Goal: Transaction & Acquisition: Purchase product/service

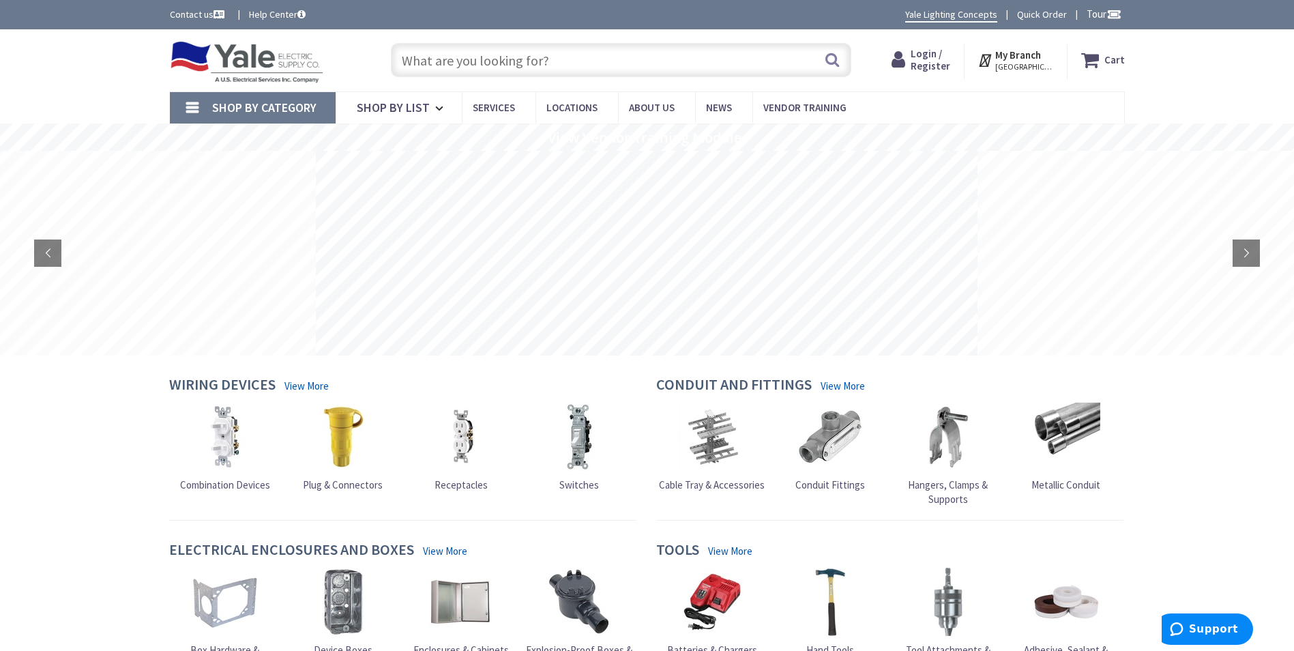
click at [1026, 59] on strong "My Branch" at bounding box center [1018, 54] width 46 height 13
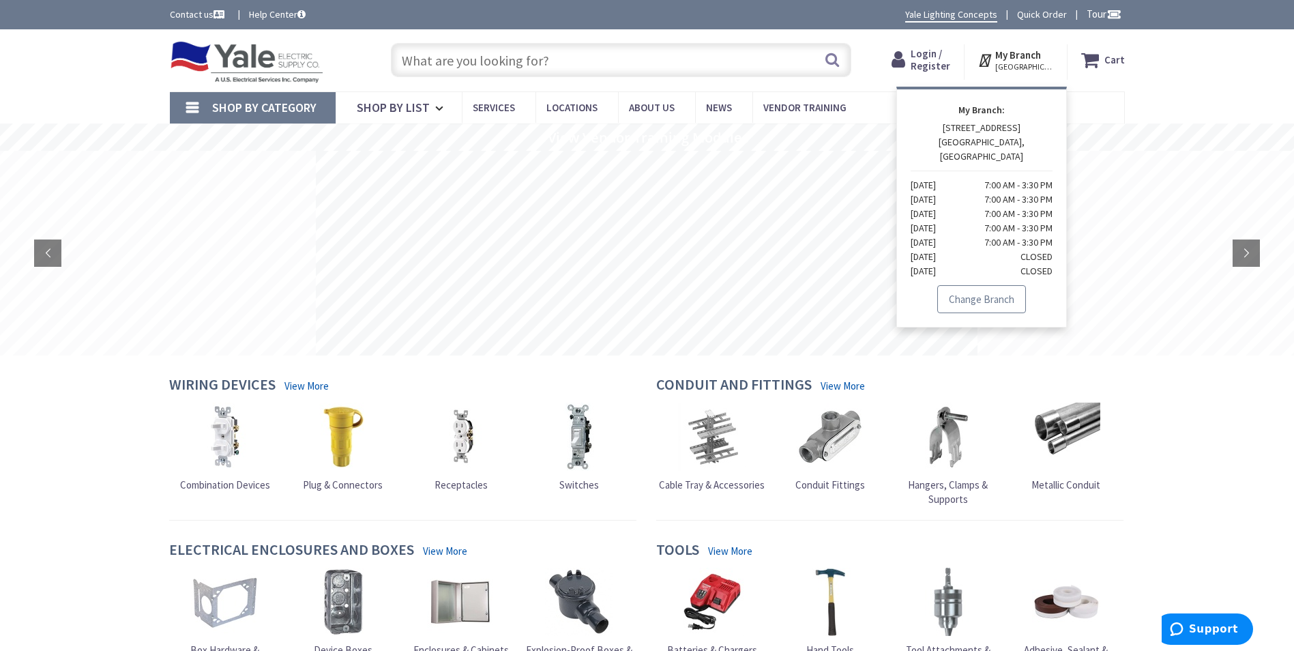
click at [1000, 288] on link "Change Branch" at bounding box center [981, 299] width 89 height 29
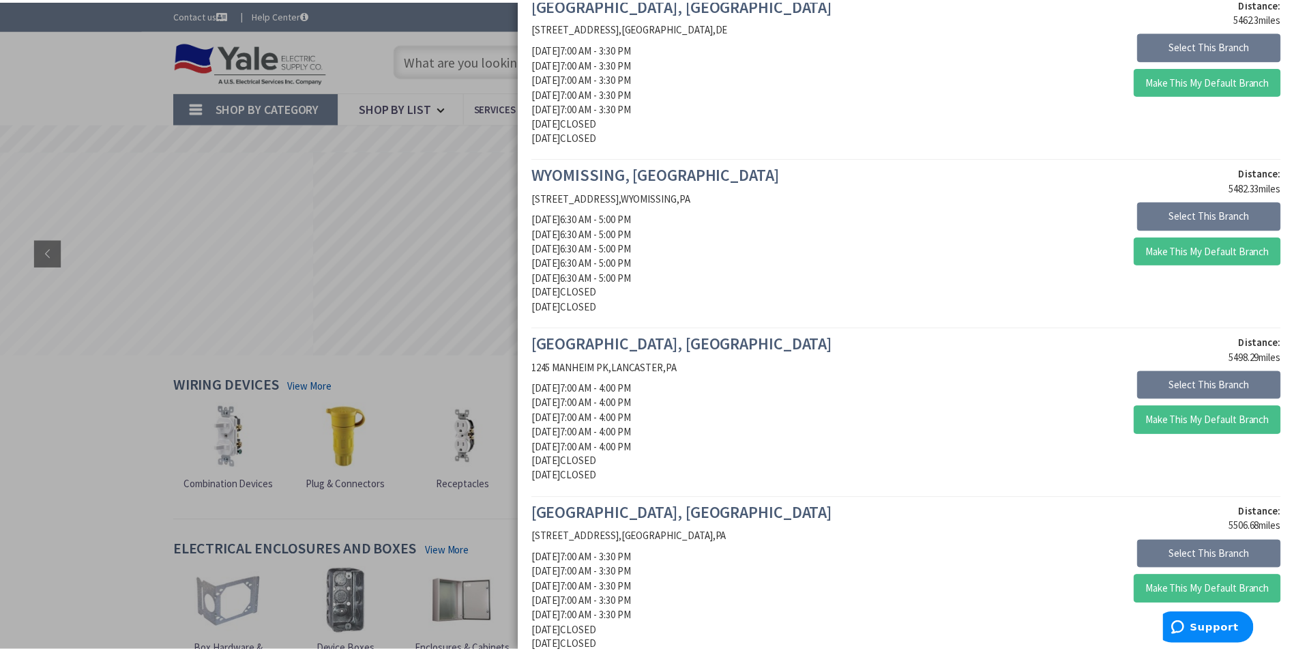
scroll to position [1159, 0]
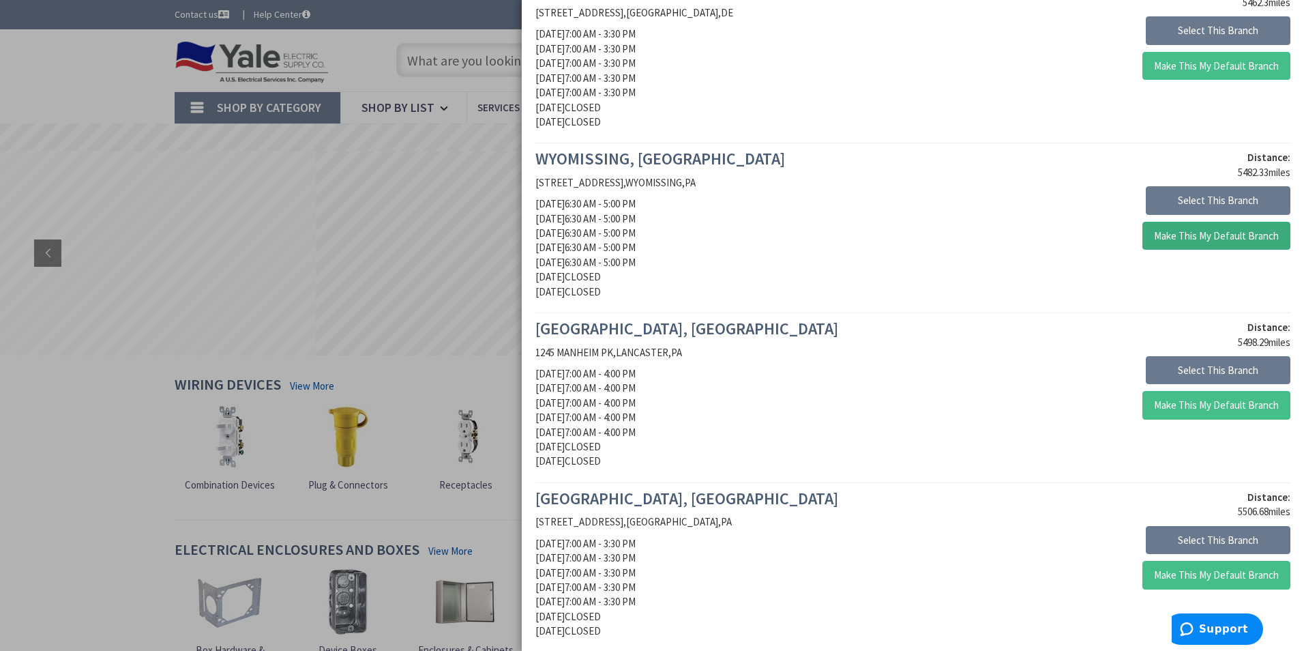
click at [1215, 236] on button "Make This My Default Branch" at bounding box center [1216, 236] width 148 height 29
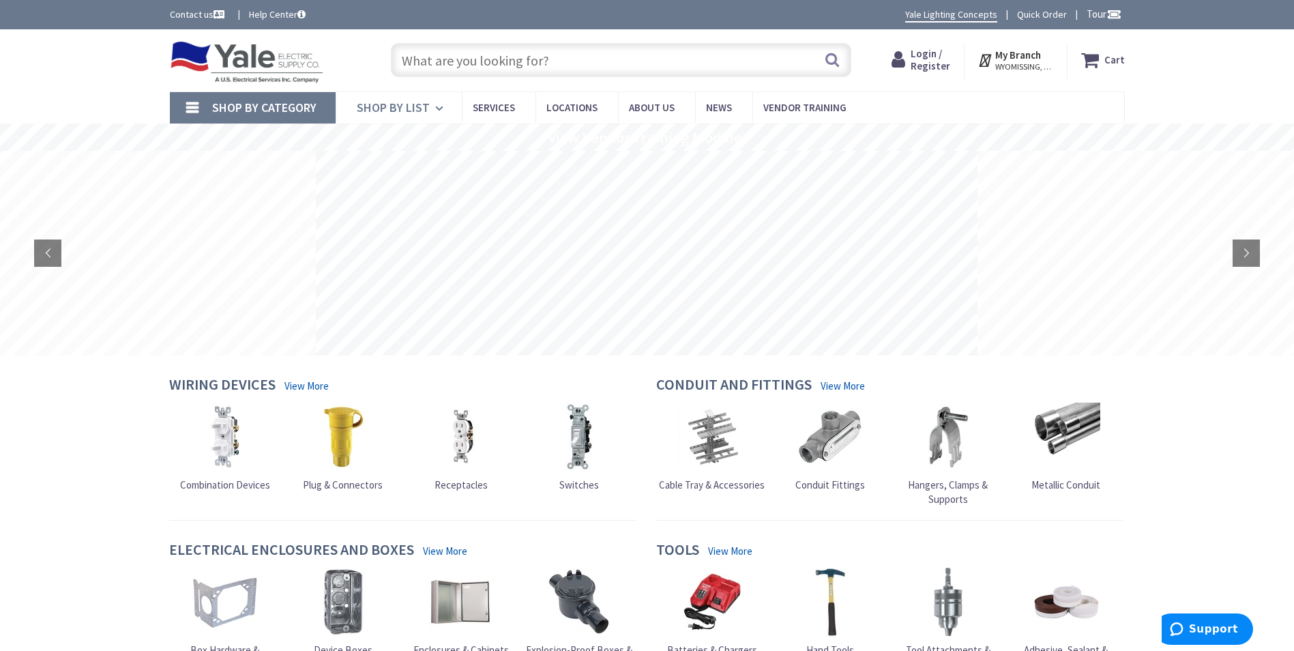
click at [417, 113] on span "Shop By List" at bounding box center [393, 108] width 73 height 16
click at [496, 60] on input "text" at bounding box center [621, 60] width 460 height 34
click at [496, 60] on input "4523194" at bounding box center [621, 60] width 460 height 34
type input "45231"
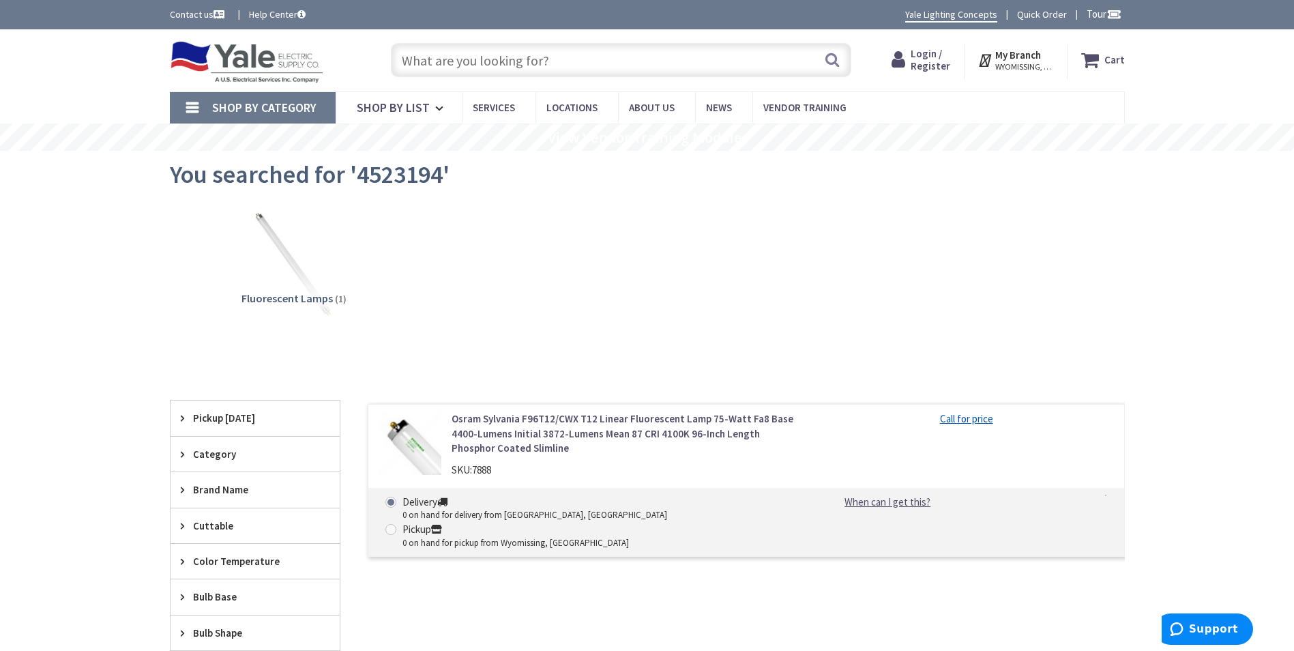
click at [494, 434] on link "Osram Sylvania F96T12/CWX T12 Linear Fluorescent Lamp 75-Watt Fa8 Base 4400-Lum…" at bounding box center [624, 433] width 347 height 44
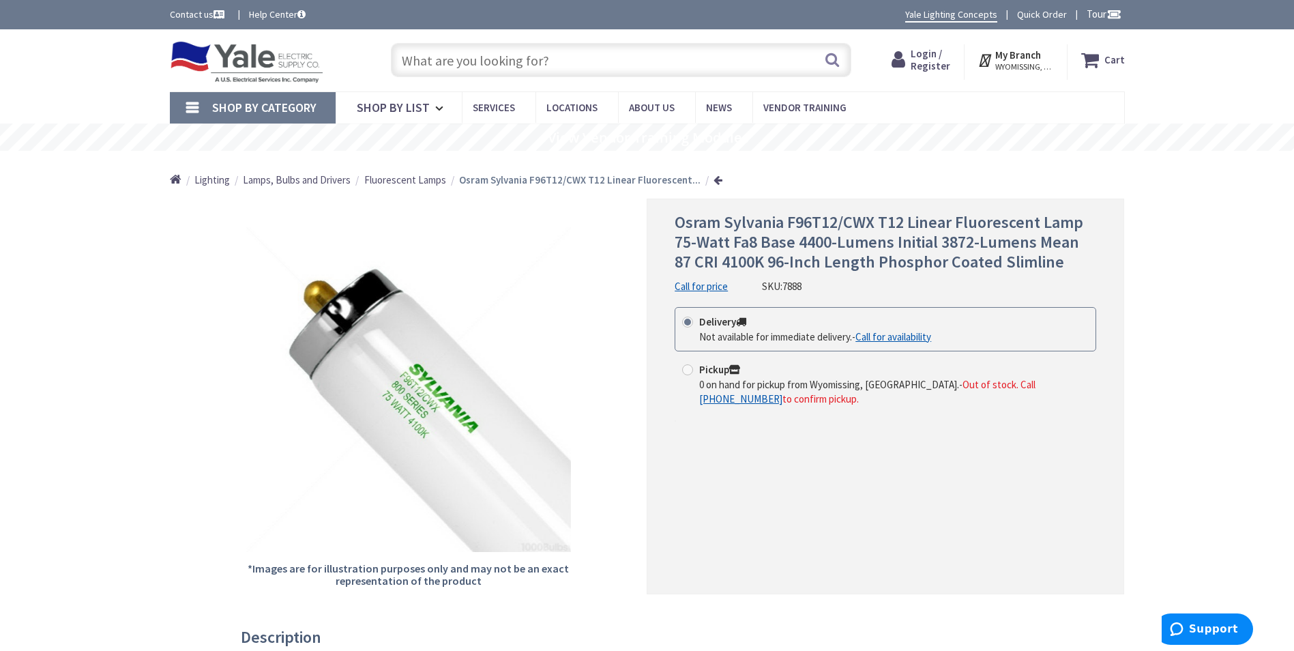
click at [579, 55] on input "text" at bounding box center [621, 60] width 460 height 34
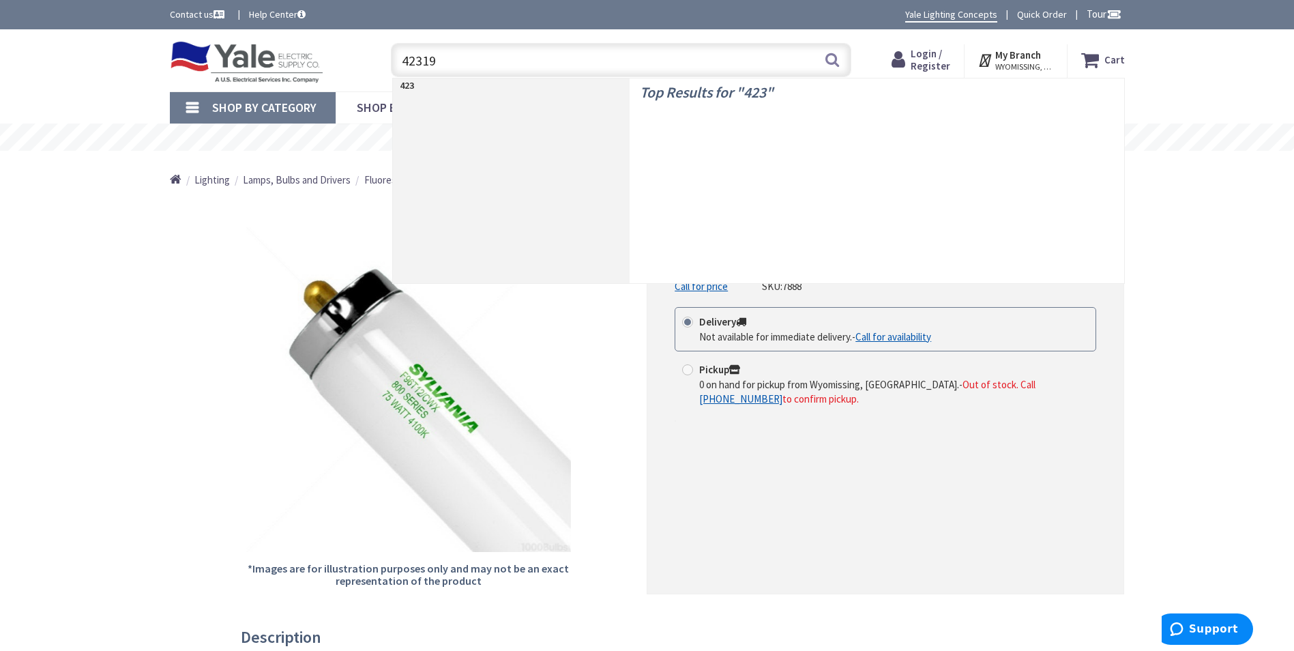
type input "423194"
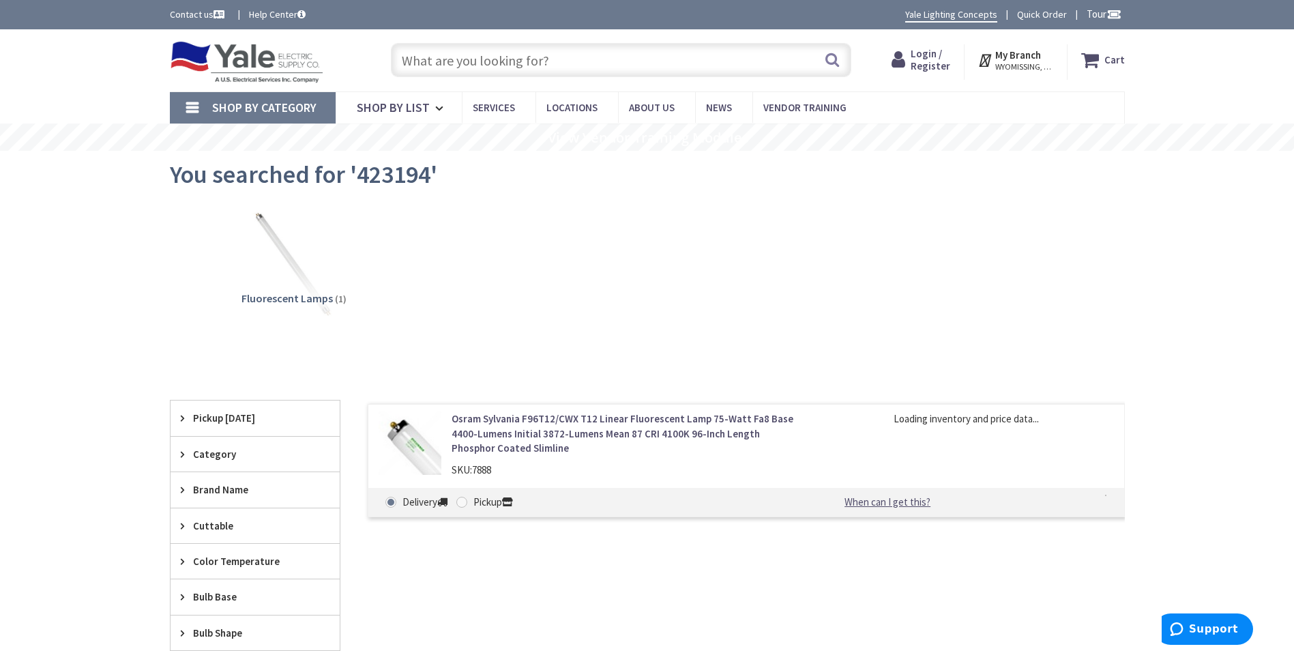
click at [531, 430] on link "Osram Sylvania F96T12/CWX T12 Linear Fluorescent Lamp 75-Watt Fa8 Base 4400-Lum…" at bounding box center [624, 433] width 347 height 44
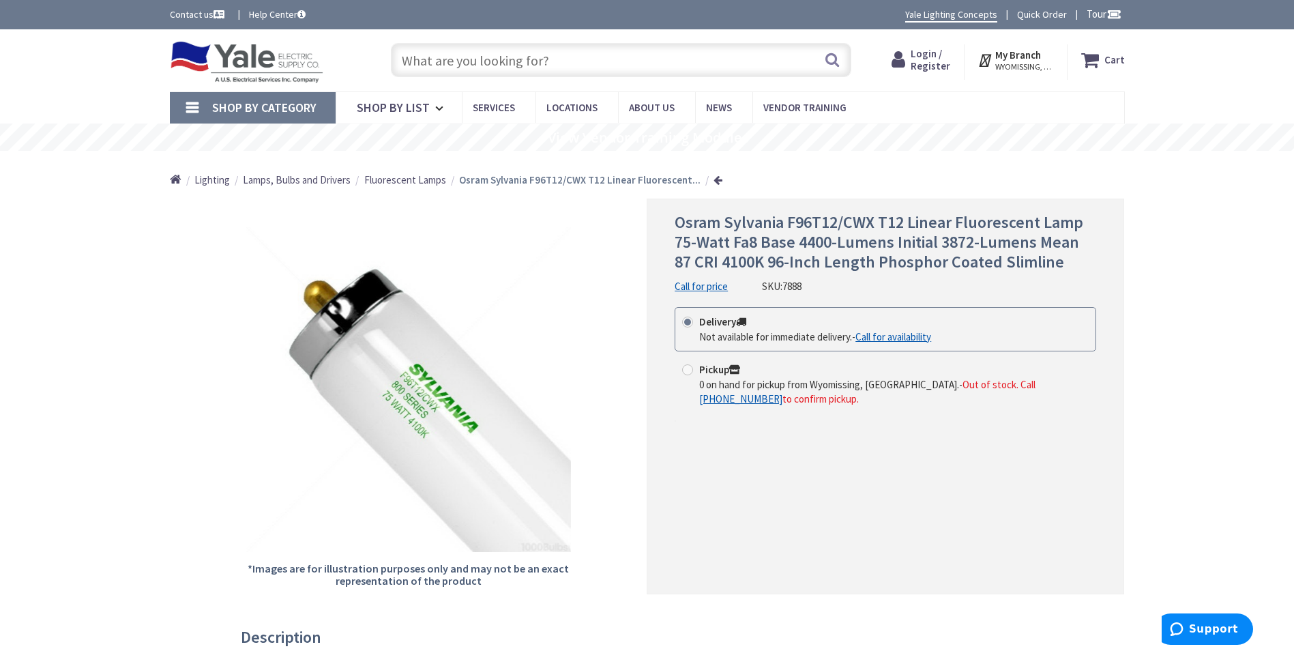
click at [582, 55] on input "text" at bounding box center [621, 60] width 460 height 34
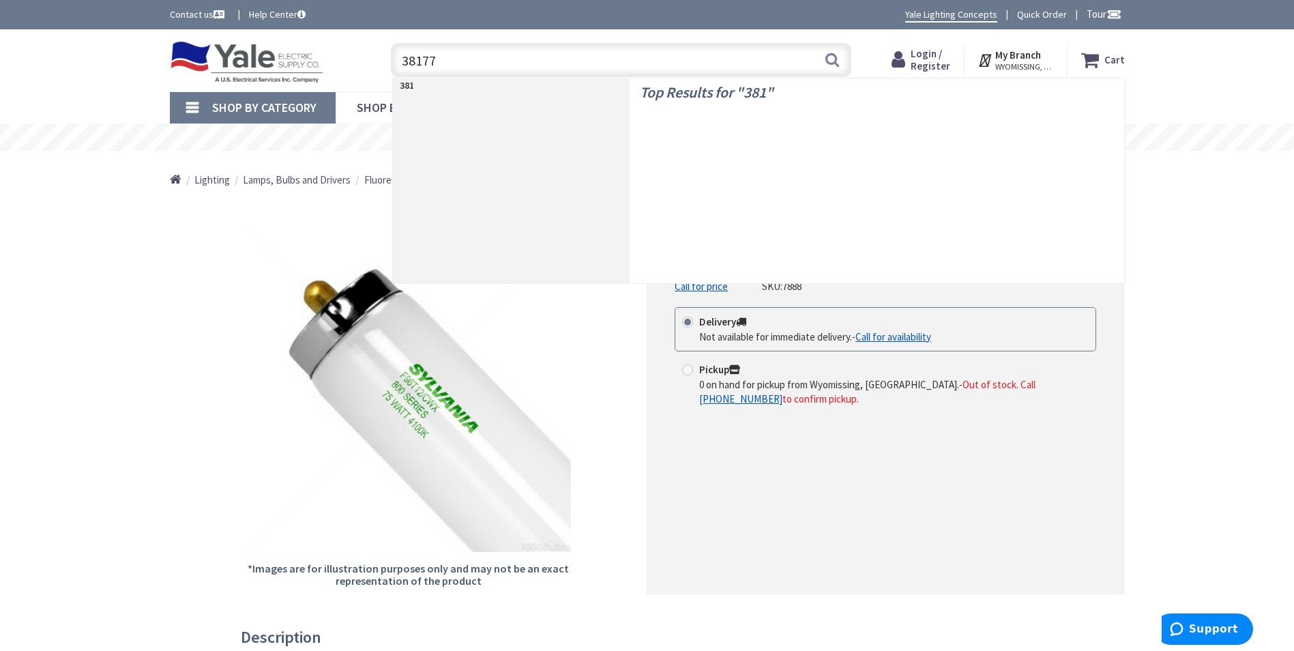
type input "381774"
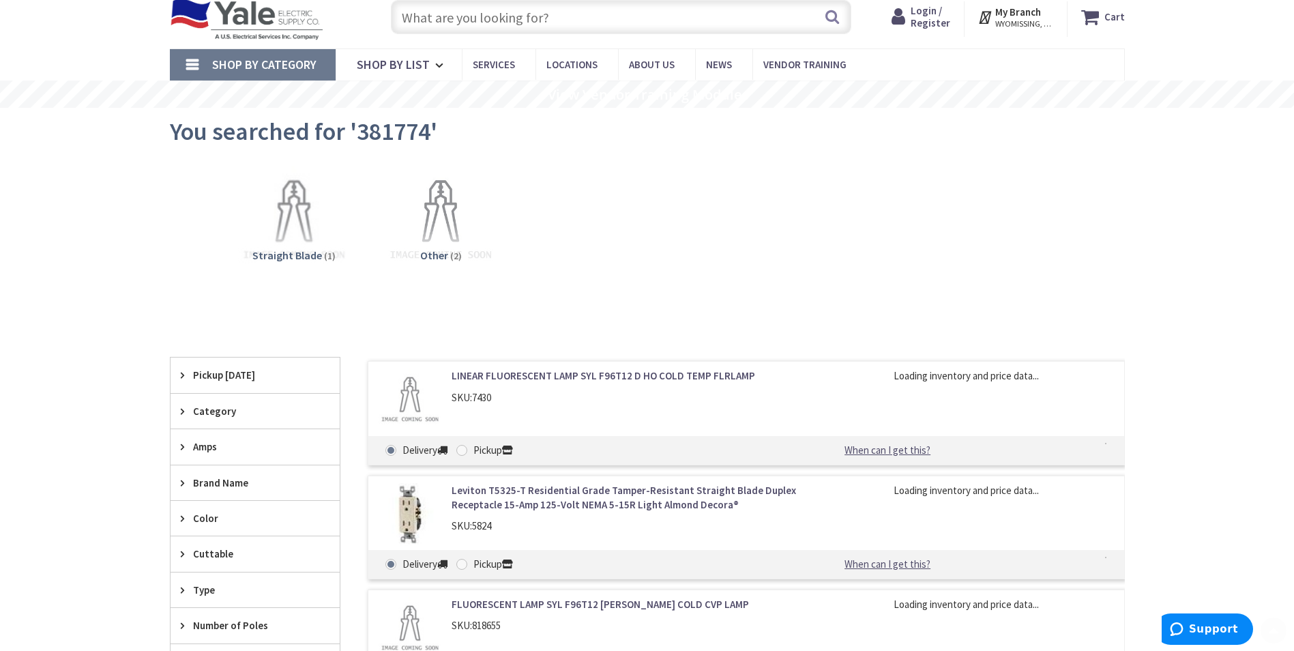
scroll to position [205, 0]
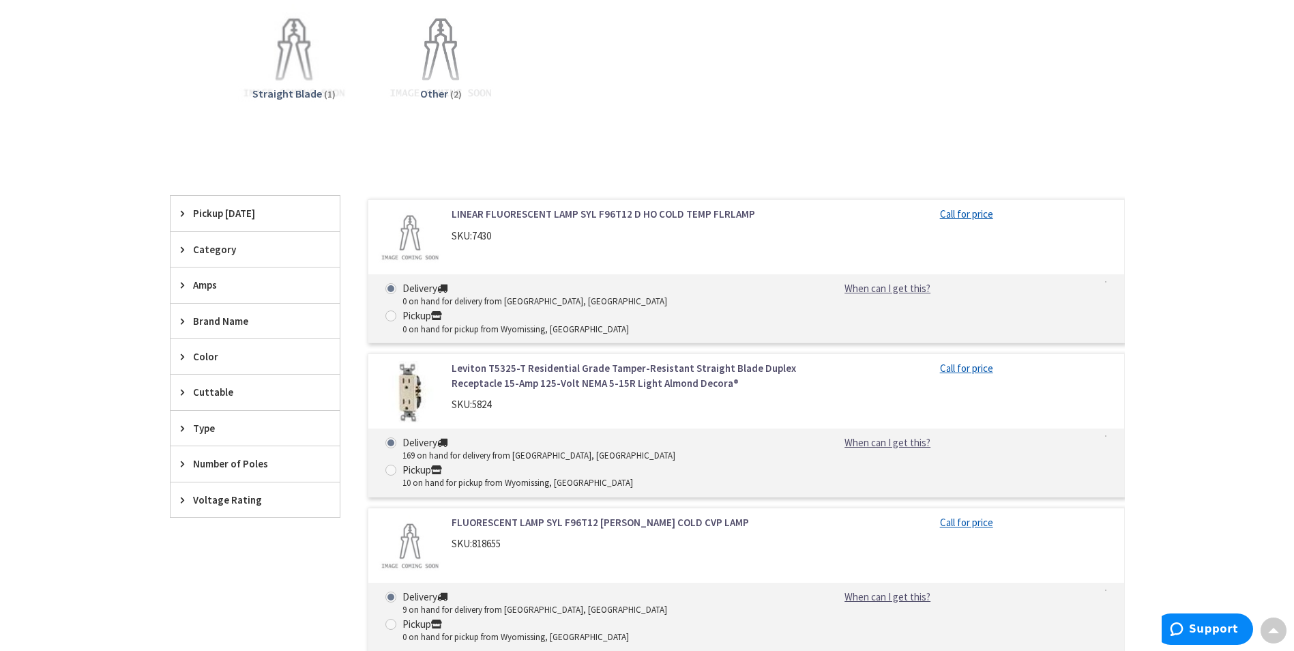
click at [566, 515] on link "FLUORESCENT LAMP SYL F96T12 [PERSON_NAME] COLD CVP LAMP" at bounding box center [624, 522] width 347 height 14
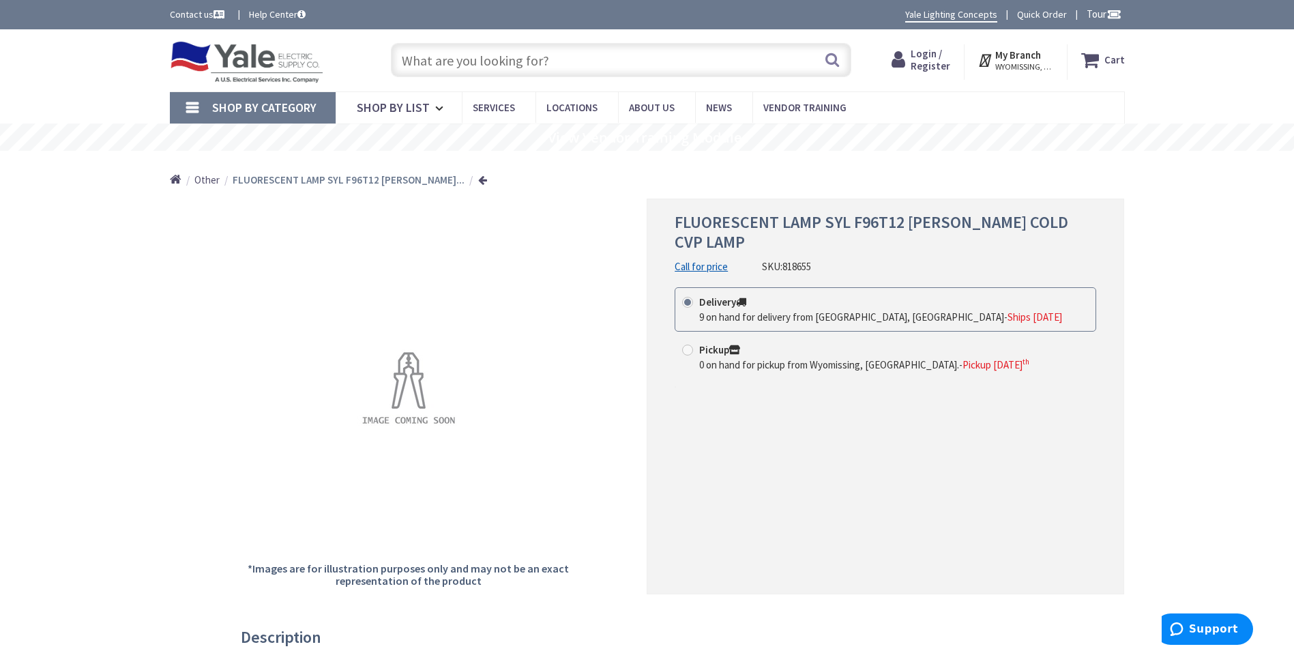
click at [773, 310] on span "9 on hand for delivery from [GEOGRAPHIC_DATA], [GEOGRAPHIC_DATA]" at bounding box center [851, 316] width 305 height 13
click at [694, 297] on input "Delivery 9 on hand for delivery from [GEOGRAPHIC_DATA], [GEOGRAPHIC_DATA] - Shi…" at bounding box center [689, 301] width 9 height 9
click at [766, 310] on span "9 on hand for delivery from Cranbury, NJ" at bounding box center [851, 316] width 305 height 13
click at [694, 297] on input "Delivery 9 on hand for delivery from Cranbury, NJ - Ships Today" at bounding box center [689, 301] width 9 height 9
click at [695, 259] on link "Call for price" at bounding box center [700, 266] width 53 height 14
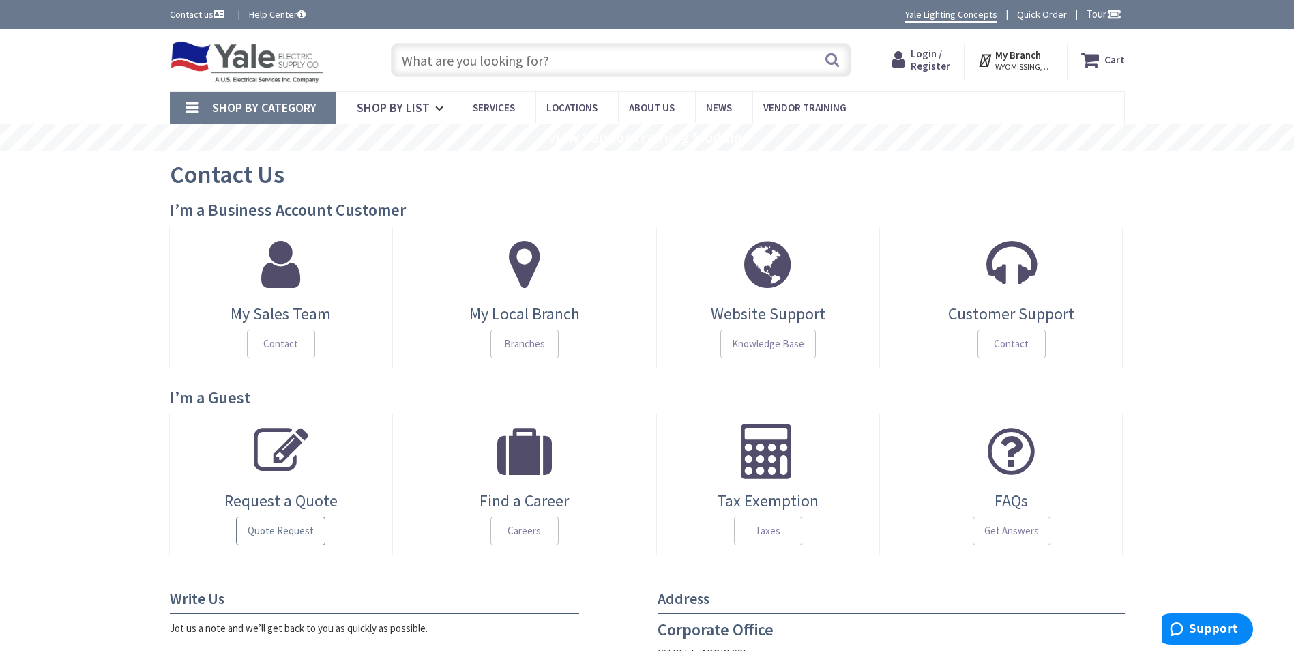
click at [278, 531] on span "Quote Request" at bounding box center [280, 530] width 89 height 29
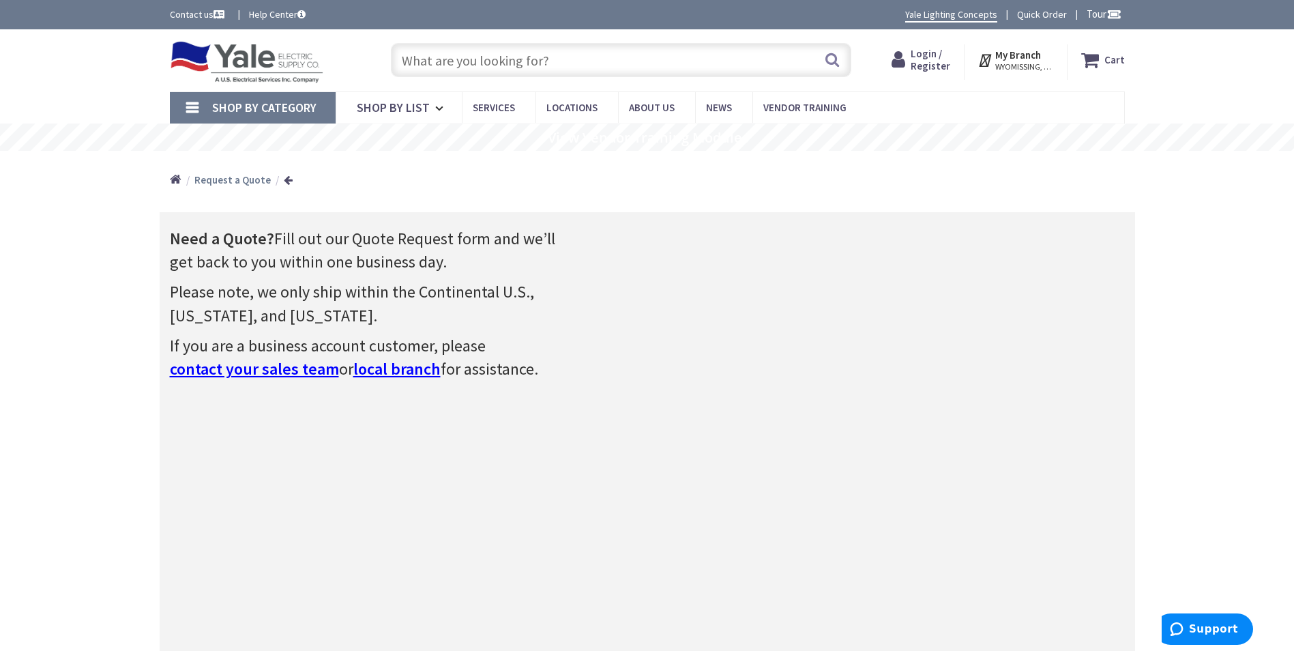
click at [396, 372] on span "local branch" at bounding box center [396, 368] width 87 height 21
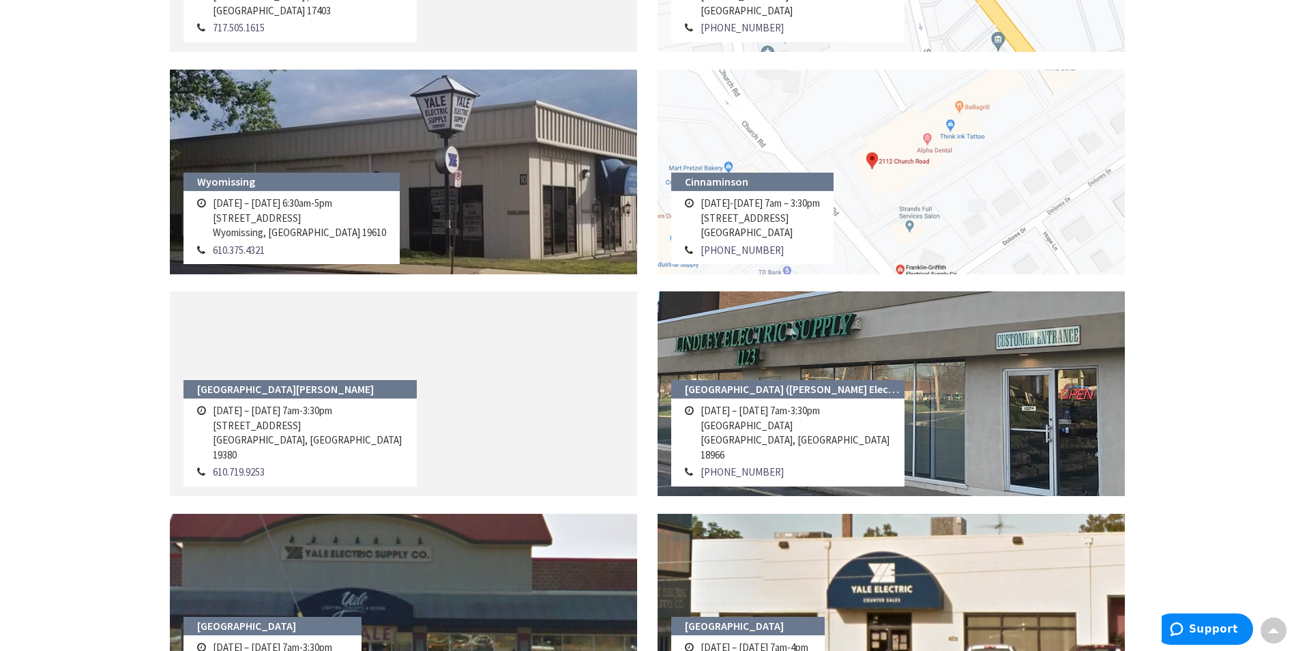
scroll to position [955, 0]
